Goal: Task Accomplishment & Management: Use online tool/utility

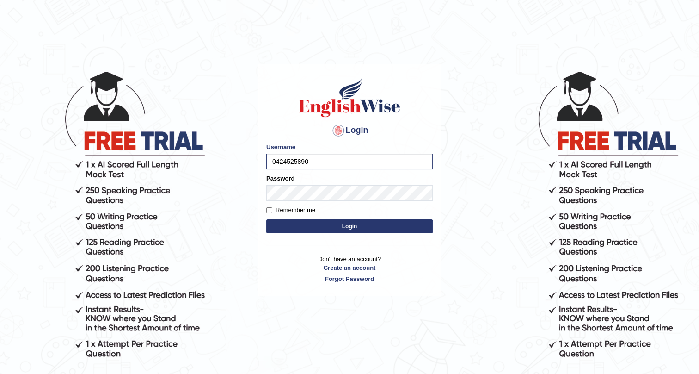
drag, startPoint x: 374, startPoint y: 225, endPoint x: 361, endPoint y: 223, distance: 13.2
click at [371, 224] on button "Login" at bounding box center [349, 226] width 167 height 14
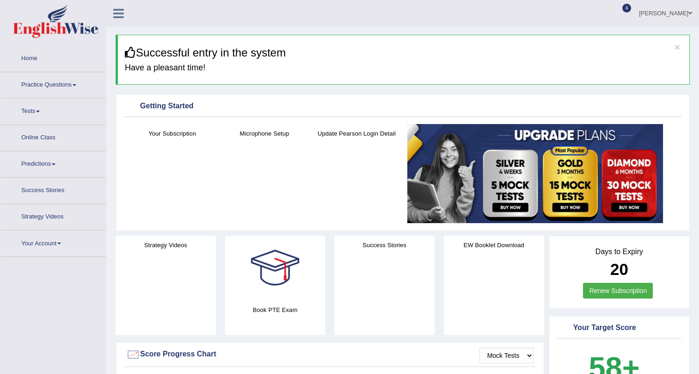
click at [40, 112] on link "Tests" at bounding box center [52, 110] width 105 height 23
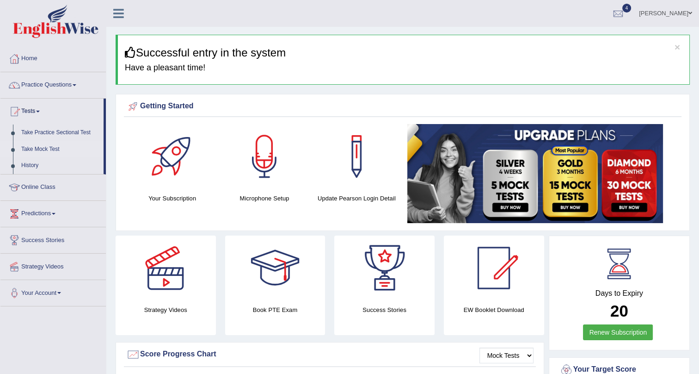
click at [39, 148] on link "Take Mock Test" at bounding box center [60, 149] width 87 height 17
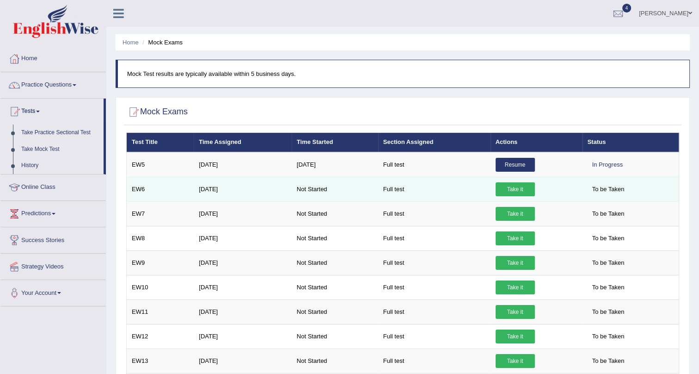
click at [518, 185] on link "Take it" at bounding box center [515, 189] width 39 height 14
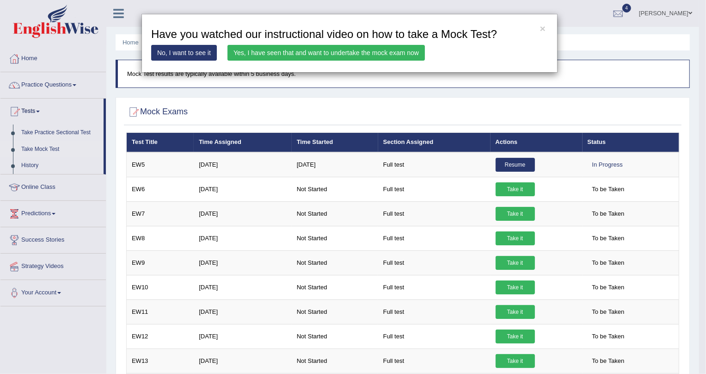
click at [348, 49] on link "Yes, I have seen that and want to undertake the mock exam now" at bounding box center [327, 53] width 198 height 16
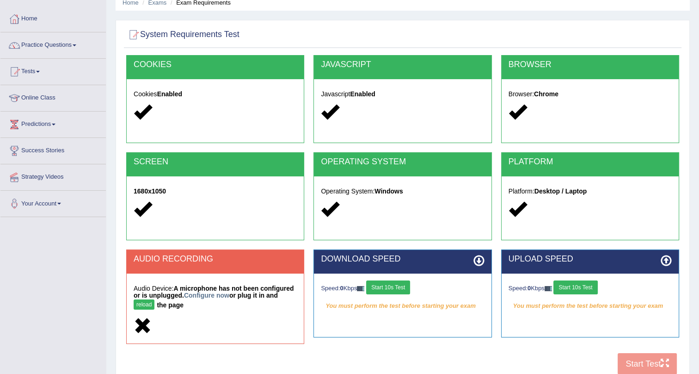
scroll to position [111, 0]
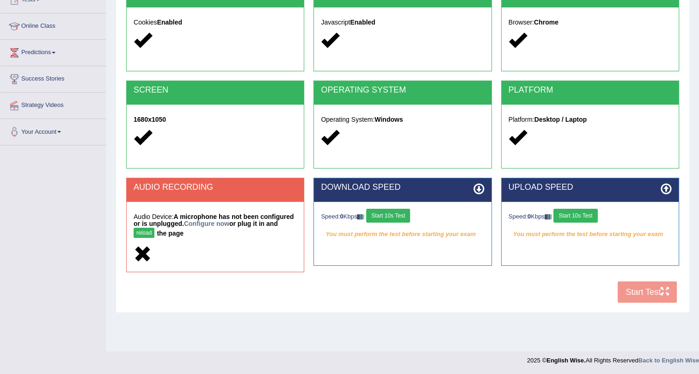
click at [395, 216] on button "Start 10s Test" at bounding box center [388, 216] width 44 height 14
click at [579, 213] on button "Start 10s Test" at bounding box center [576, 216] width 44 height 14
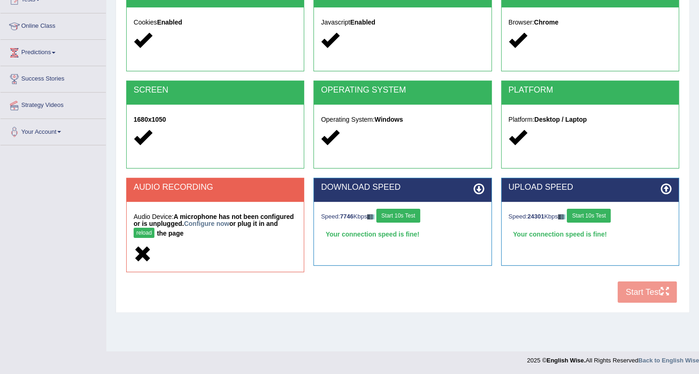
click at [143, 231] on button "reload" at bounding box center [144, 233] width 21 height 10
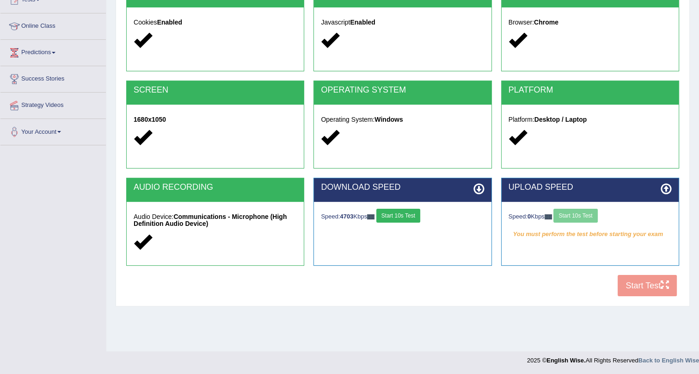
click at [579, 212] on div "Speed: 0 Kbps Start 10s Test" at bounding box center [590, 217] width 163 height 16
click at [574, 210] on button "Start 10s Test" at bounding box center [576, 216] width 44 height 14
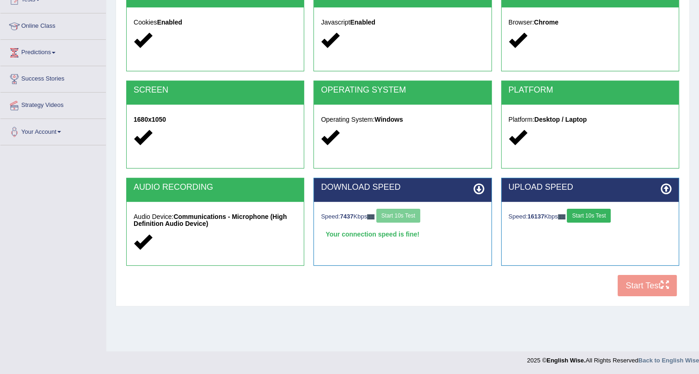
click at [595, 212] on button "Start 10s Test" at bounding box center [589, 216] width 44 height 14
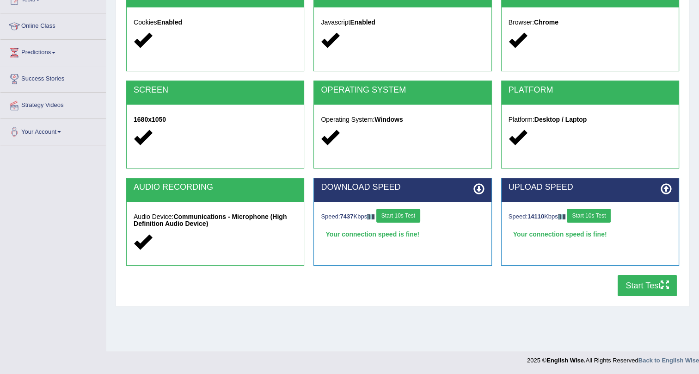
click at [635, 278] on button "Start Test" at bounding box center [647, 285] width 59 height 21
